Goal: Transaction & Acquisition: Subscribe to service/newsletter

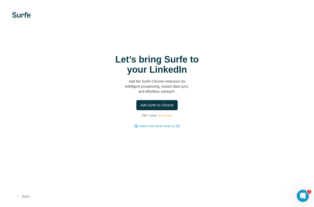
click at [26, 196] on button "Back" at bounding box center [22, 196] width 21 height 9
click at [159, 105] on span "Add Surfe to Chrome" at bounding box center [156, 105] width 33 height 5
click at [305, 195] on icon "Abrir Intercom Messenger" at bounding box center [302, 195] width 8 height 8
